Goal: Task Accomplishment & Management: Complete application form

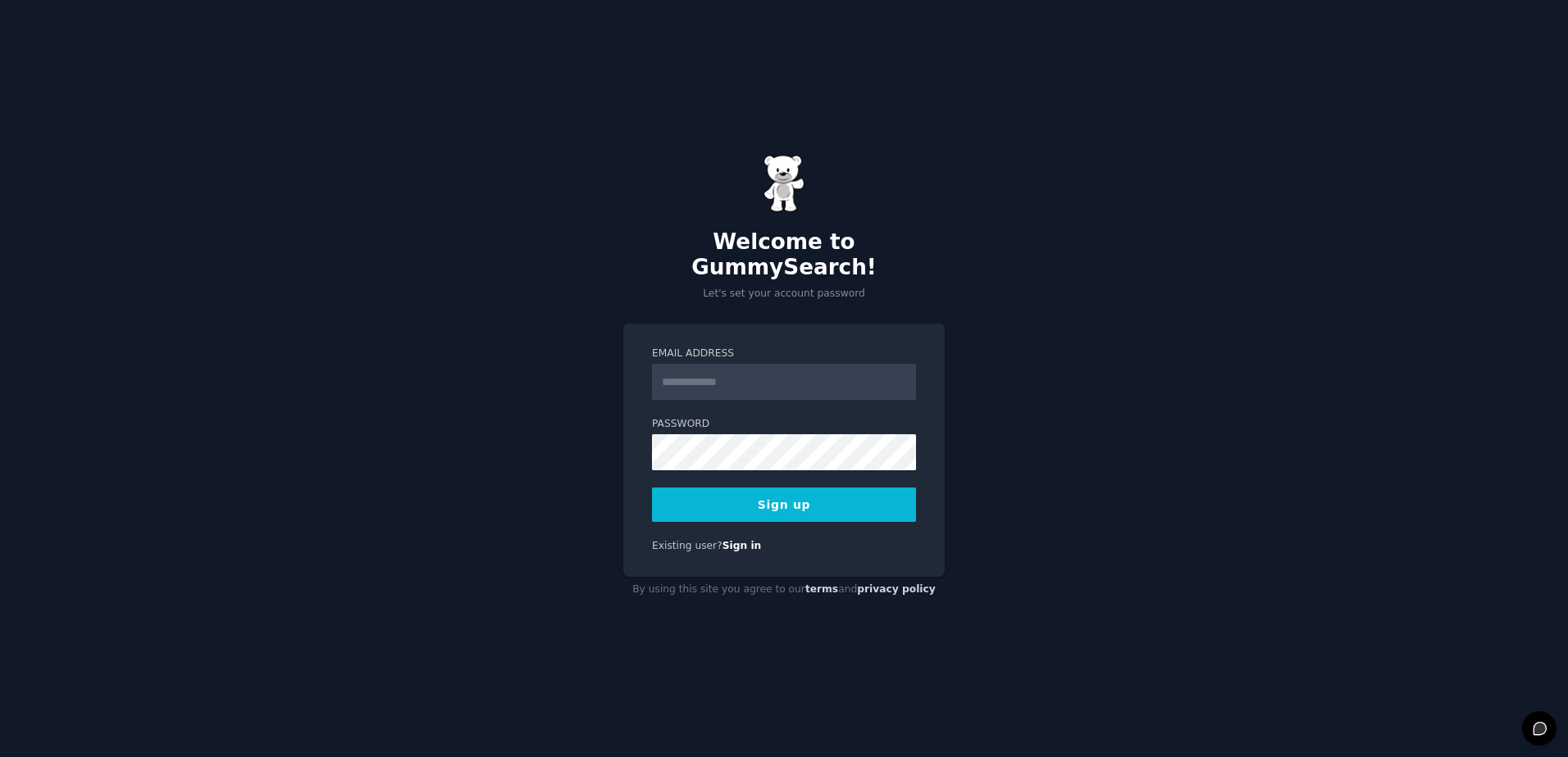
click at [722, 377] on input "Email Address" at bounding box center [784, 381] width 264 height 36
type input "**********"
click at [775, 494] on button "Sign up" at bounding box center [784, 504] width 264 height 34
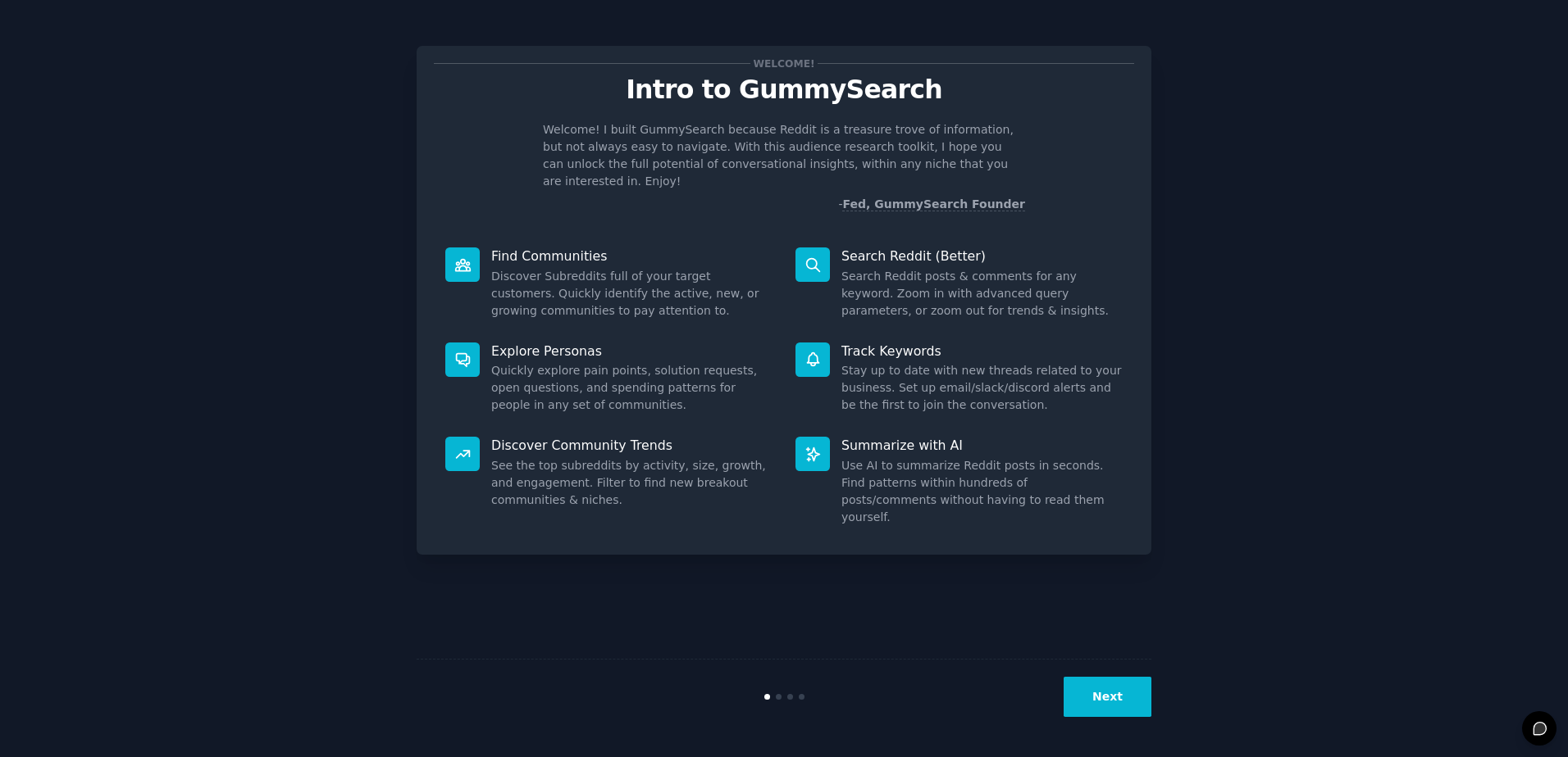
click at [464, 259] on icon at bounding box center [463, 265] width 15 height 11
click at [464, 257] on icon at bounding box center [463, 265] width 18 height 18
click at [1117, 691] on button "Next" at bounding box center [1107, 697] width 88 height 41
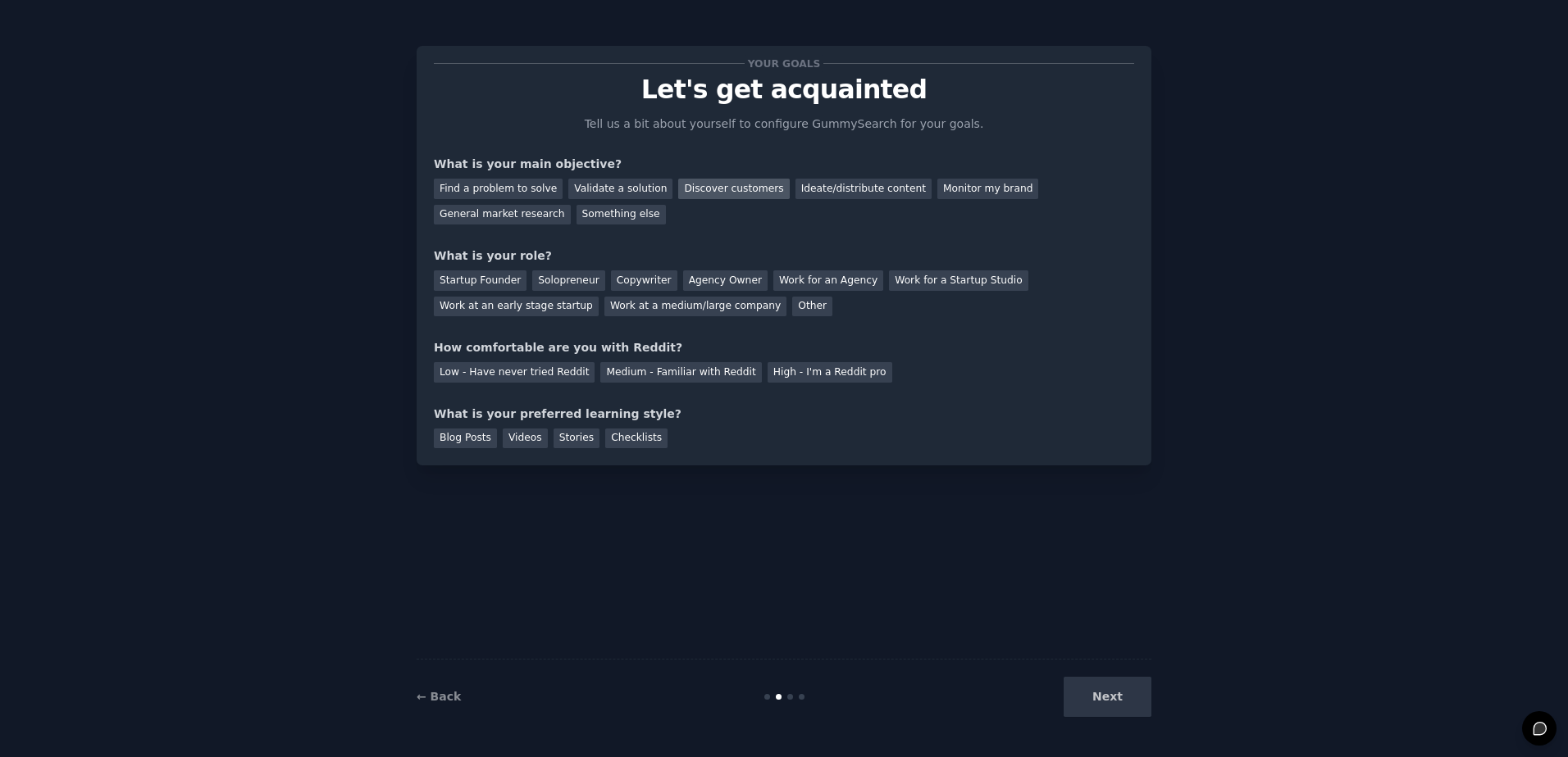
click at [701, 194] on div "Discover customers" at bounding box center [733, 189] width 111 height 20
click at [497, 184] on div "Find a problem to solve" at bounding box center [498, 189] width 128 height 20
click at [718, 187] on div "Discover customers" at bounding box center [733, 189] width 111 height 20
click at [553, 277] on div "Solopreneur" at bounding box center [568, 281] width 72 height 20
click at [518, 367] on div "Low - Have never tried Reddit" at bounding box center [514, 372] width 161 height 20
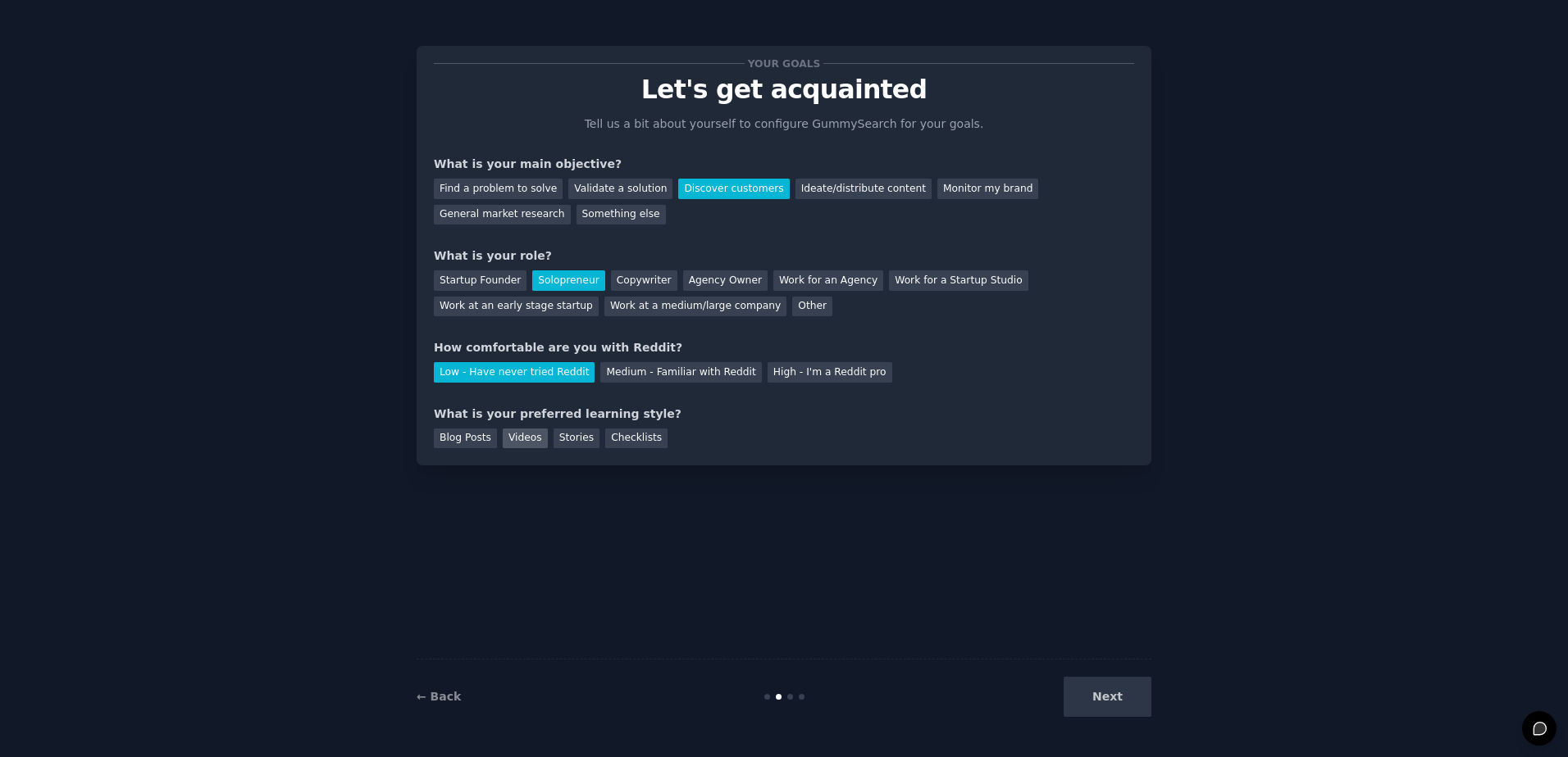
click at [517, 442] on div "Videos" at bounding box center [525, 439] width 45 height 20
click at [1101, 688] on button "Next" at bounding box center [1107, 697] width 88 height 41
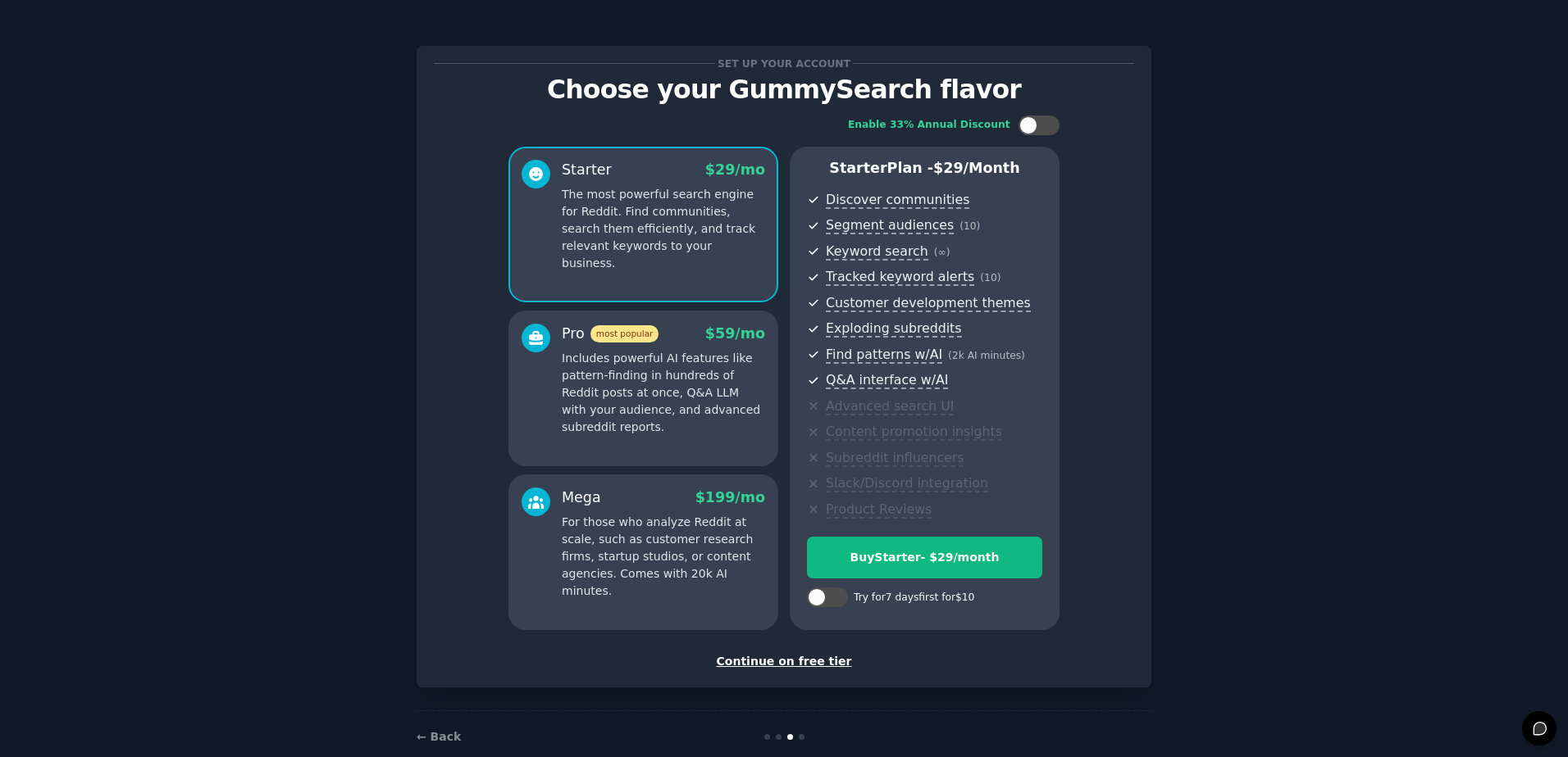
click at [657, 378] on p "Includes powerful AI features like pattern-finding in hundreds of Reddit posts …" at bounding box center [663, 392] width 203 height 86
